Goal: Transaction & Acquisition: Obtain resource

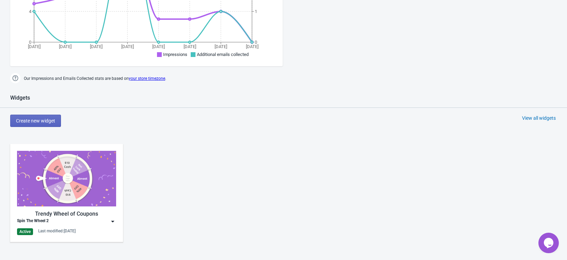
scroll to position [375, 0]
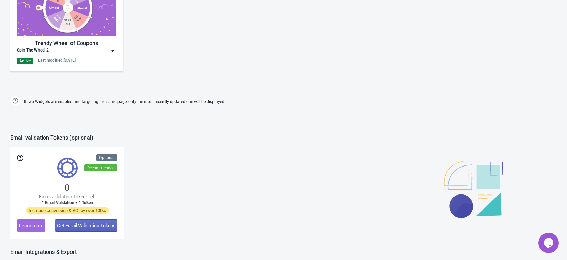
click at [111, 51] on img at bounding box center [112, 50] width 7 height 7
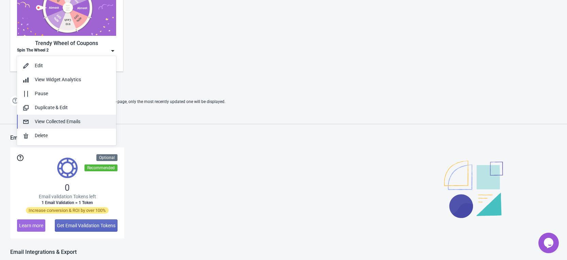
click at [95, 121] on div "View Collected Emails" at bounding box center [73, 121] width 76 height 7
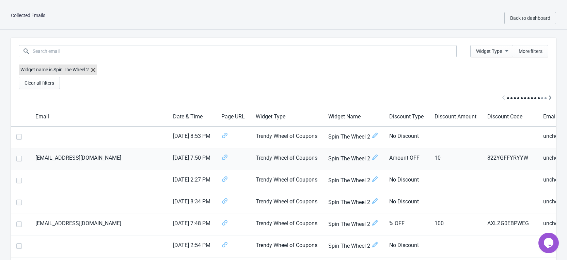
click at [18, 159] on span at bounding box center [18, 158] width 5 height 5
click at [17, 159] on input "checkbox" at bounding box center [16, 162] width 0 height 12
checkbox input "true"
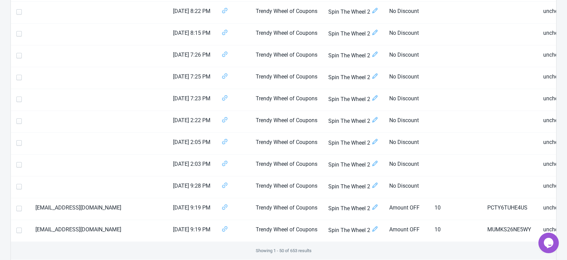
scroll to position [1034, 0]
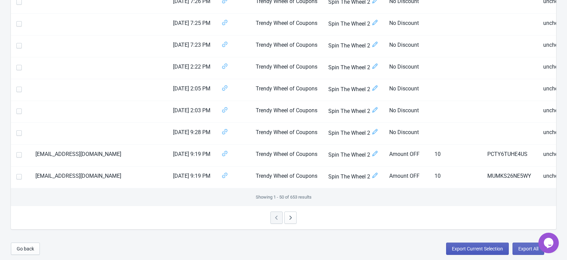
click at [483, 248] on span "Export Current Selection" at bounding box center [477, 248] width 51 height 5
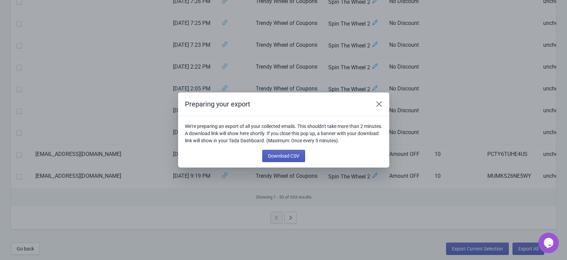
click at [289, 159] on button "Download CSV" at bounding box center [283, 156] width 43 height 12
